Goal: Task Accomplishment & Management: Manage account settings

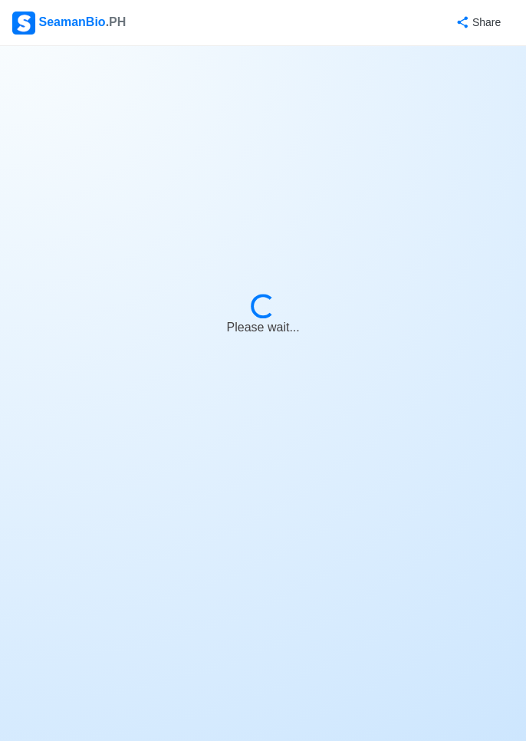
select select "Chief Officer"
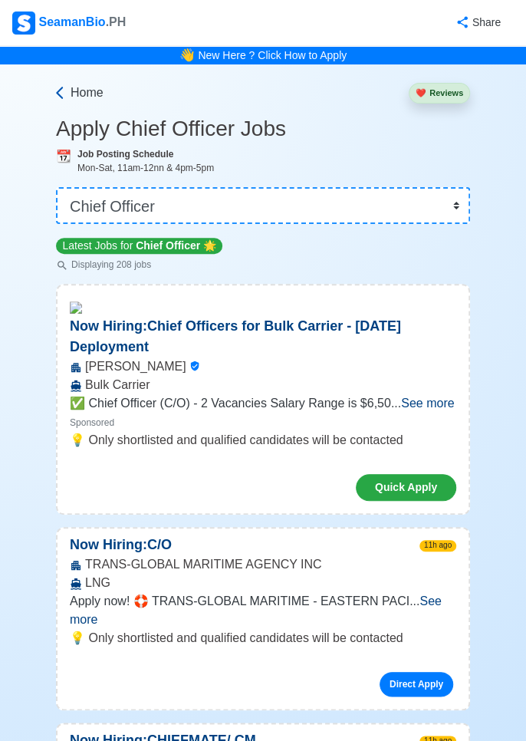
click at [81, 94] on span "Home" at bounding box center [87, 93] width 33 height 18
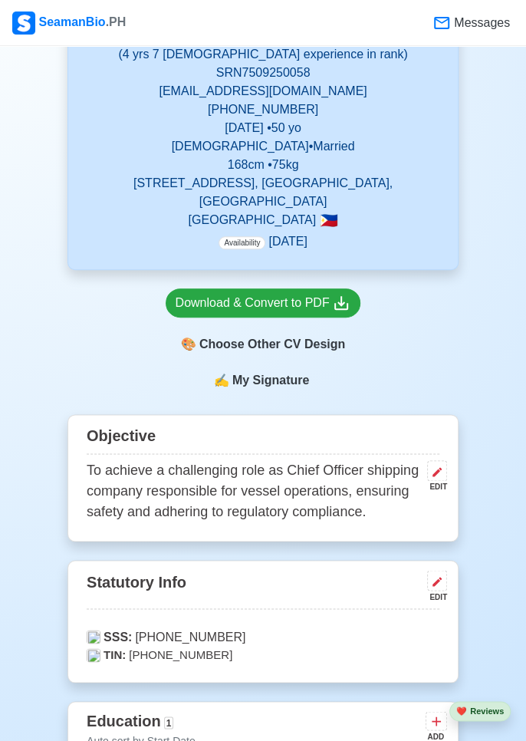
scroll to position [386, 0]
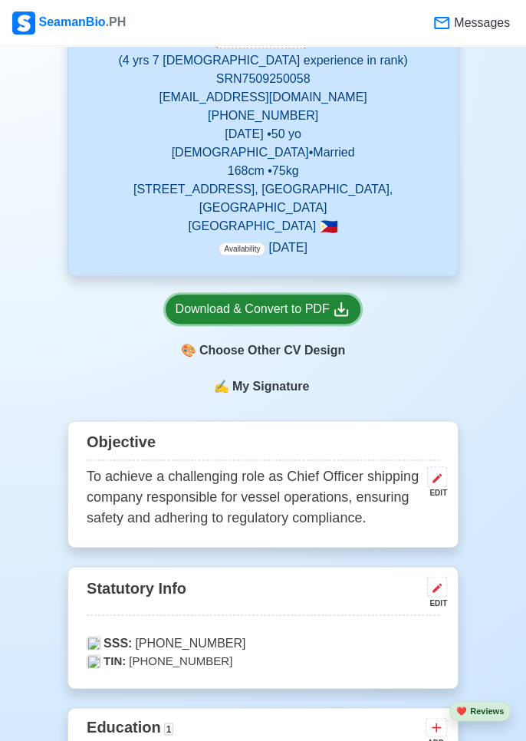
click at [319, 300] on div "Download & Convert to PDF" at bounding box center [264, 309] width 176 height 19
click at [342, 300] on icon at bounding box center [341, 309] width 18 height 18
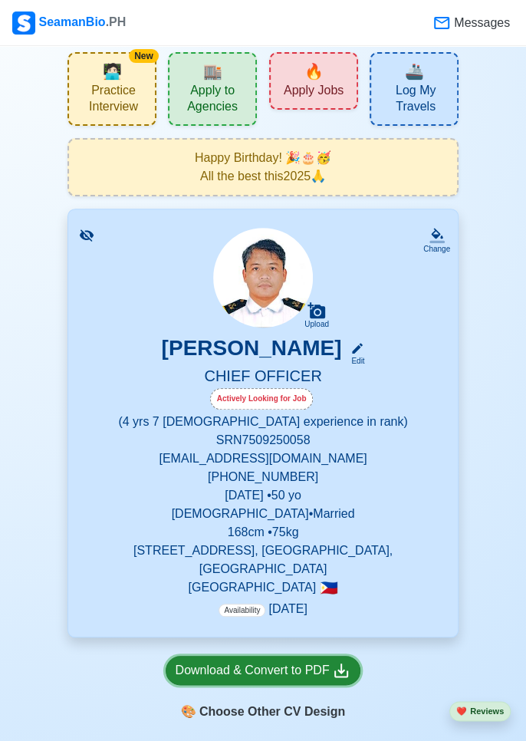
scroll to position [33, 0]
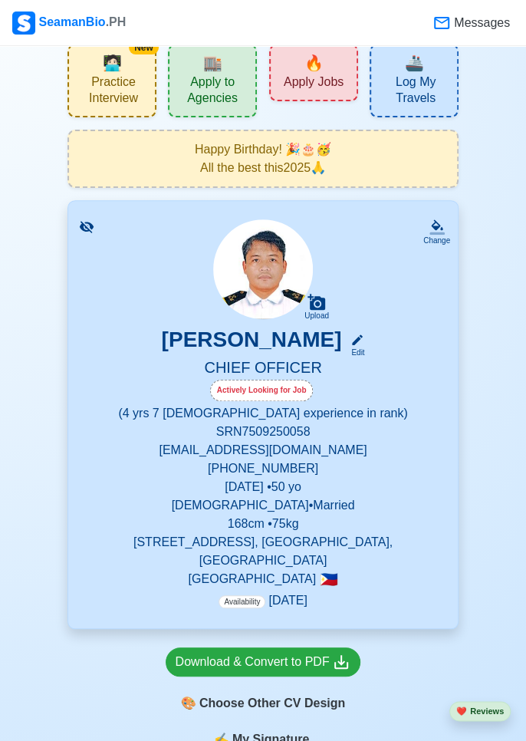
click at [238, 595] on span "Availability" at bounding box center [242, 601] width 47 height 13
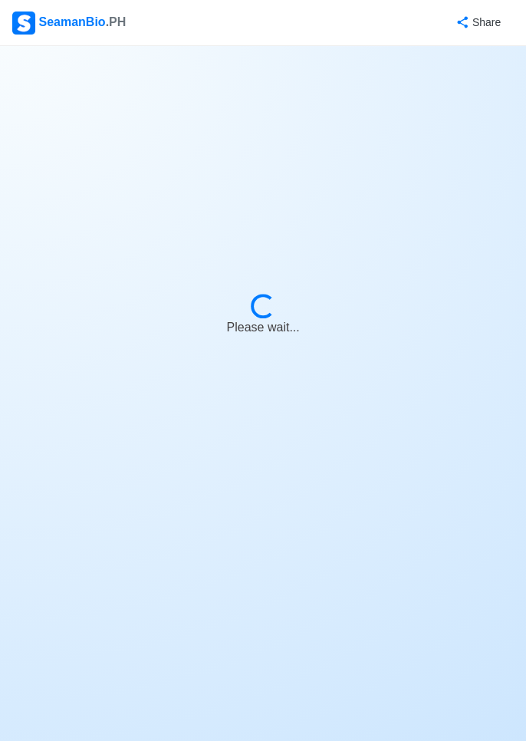
select select "Actively Looking for Job"
select select "Visible for Hiring"
select select "Married"
select select "[DEMOGRAPHIC_DATA]"
select select "PH"
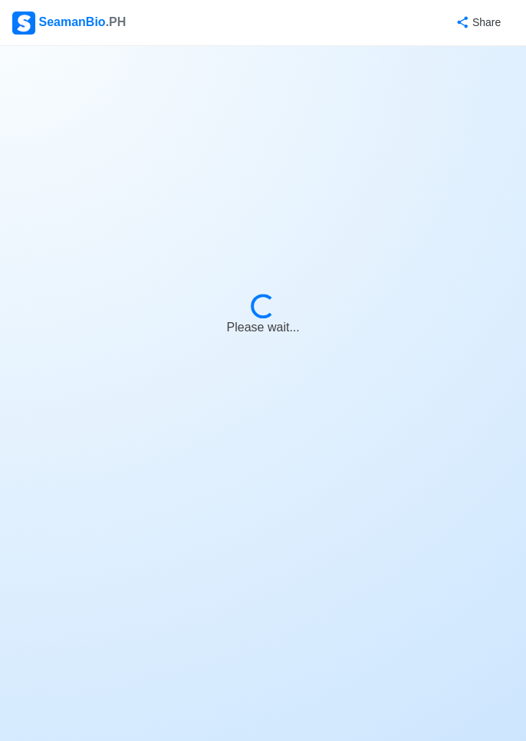
select select "4"
select select "7"
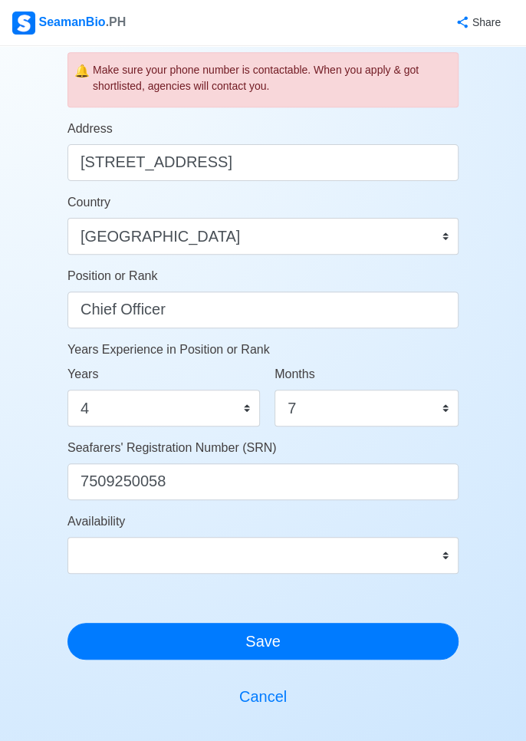
scroll to position [581, 0]
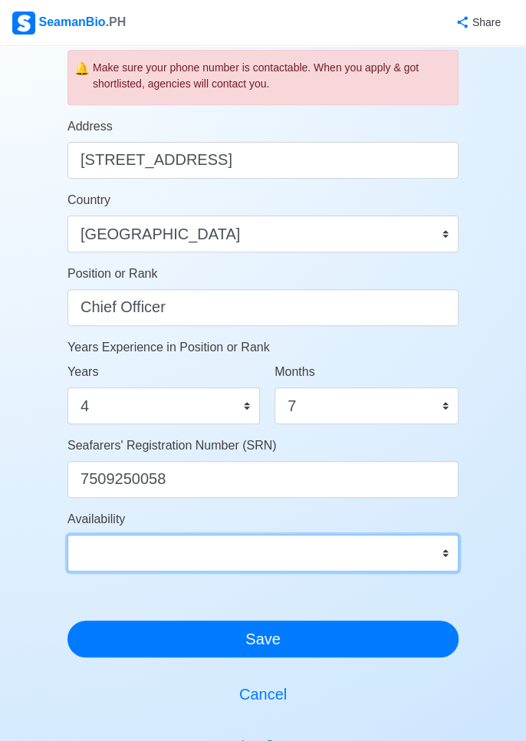
click at [446, 553] on select "Immediate [DATE] [DATE] [DATE] [DATE] [DATE] [DATE] [DATE] [DATE] [DATE]" at bounding box center [263, 553] width 391 height 37
select select "1761926400000"
click at [68, 535] on select "Immediate [DATE] [DATE] [DATE] [DATE] [DATE] [DATE] [DATE] [DATE] [DATE]" at bounding box center [263, 553] width 391 height 37
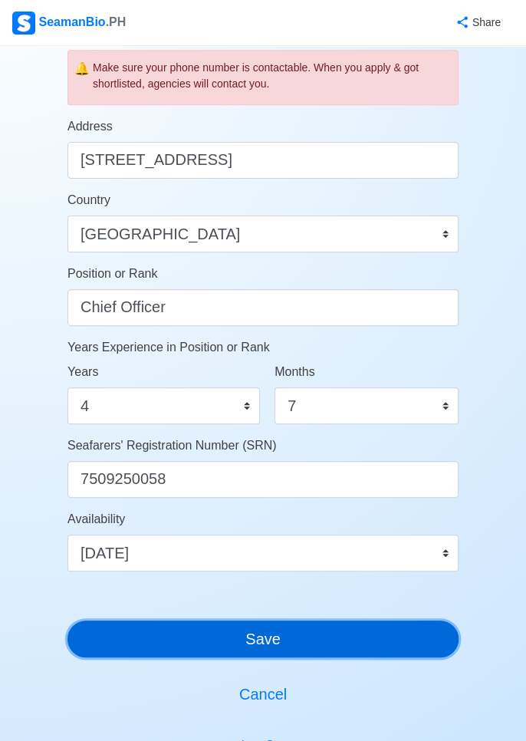
click at [394, 631] on button "Save" at bounding box center [263, 639] width 391 height 37
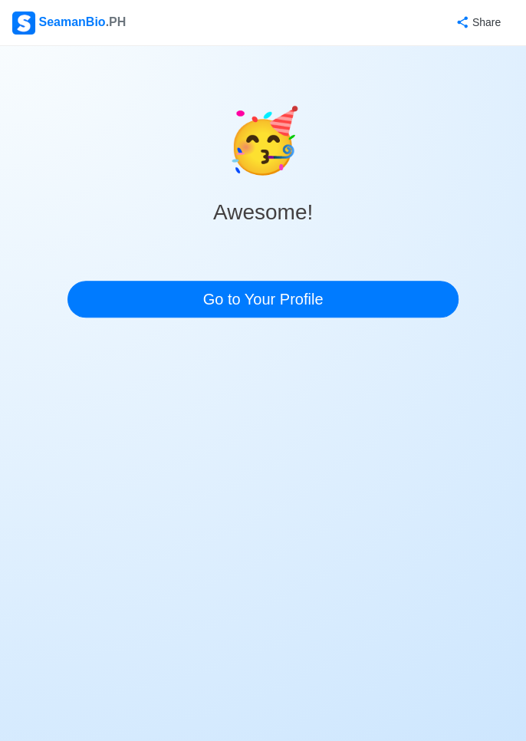
scroll to position [0, 0]
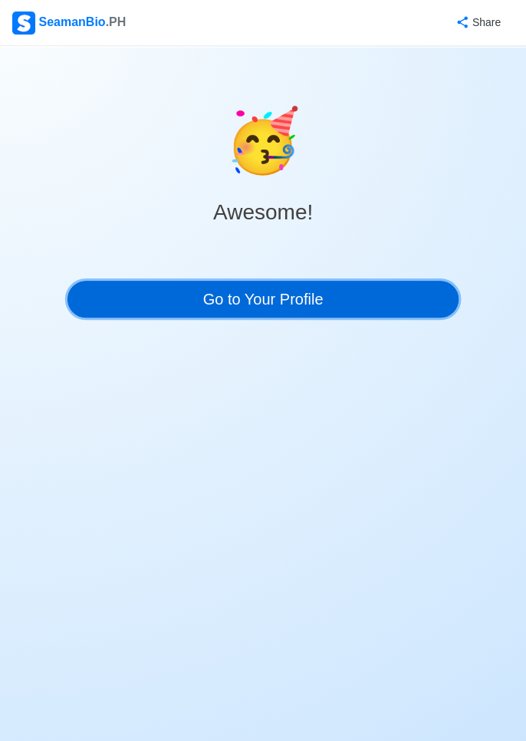
click at [364, 293] on link "Go to Your Profile" at bounding box center [263, 299] width 391 height 37
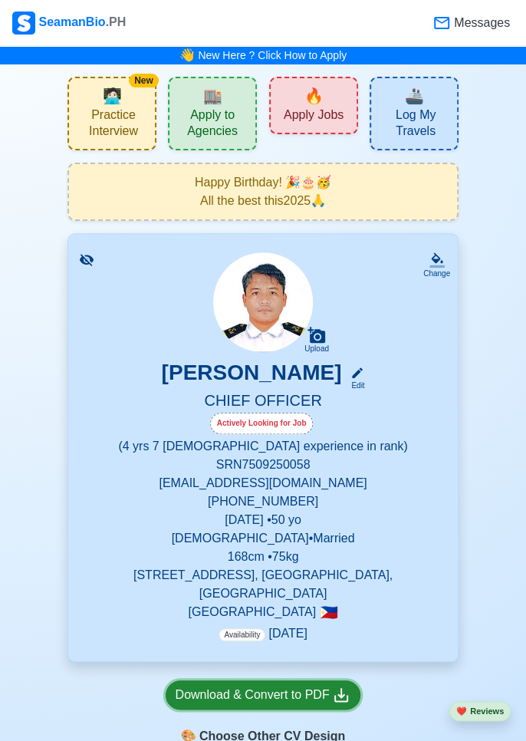
click at [337, 686] on icon at bounding box center [341, 695] width 18 height 18
click at [332, 686] on icon at bounding box center [341, 695] width 18 height 18
